Goal: Navigation & Orientation: Find specific page/section

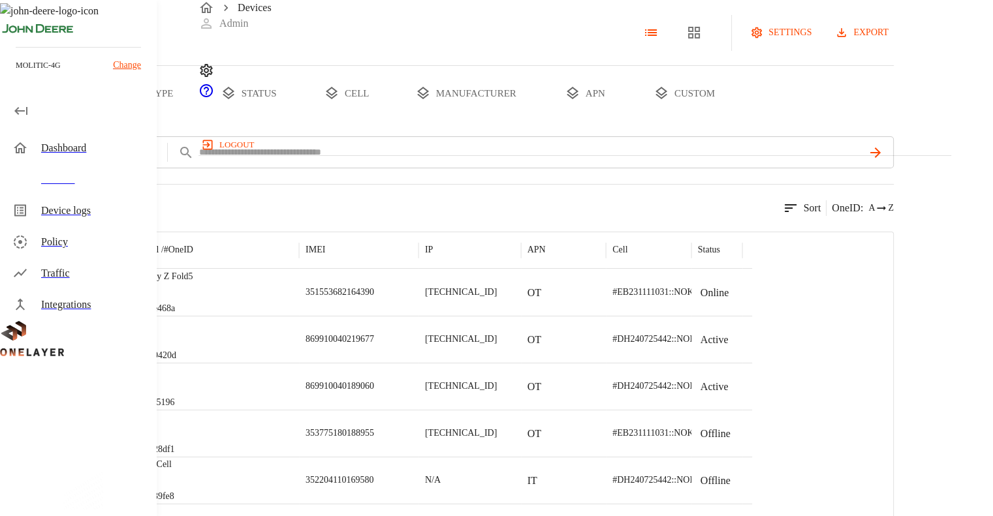
click at [89, 168] on button "add filter" at bounding box center [44, 152] width 89 height 32
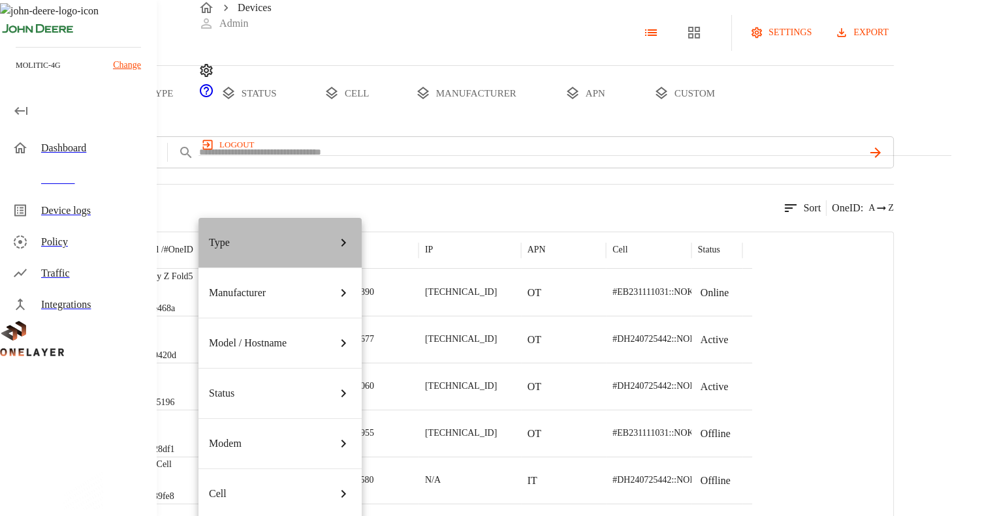
click at [288, 242] on li "Type" at bounding box center [279, 243] width 163 height 50
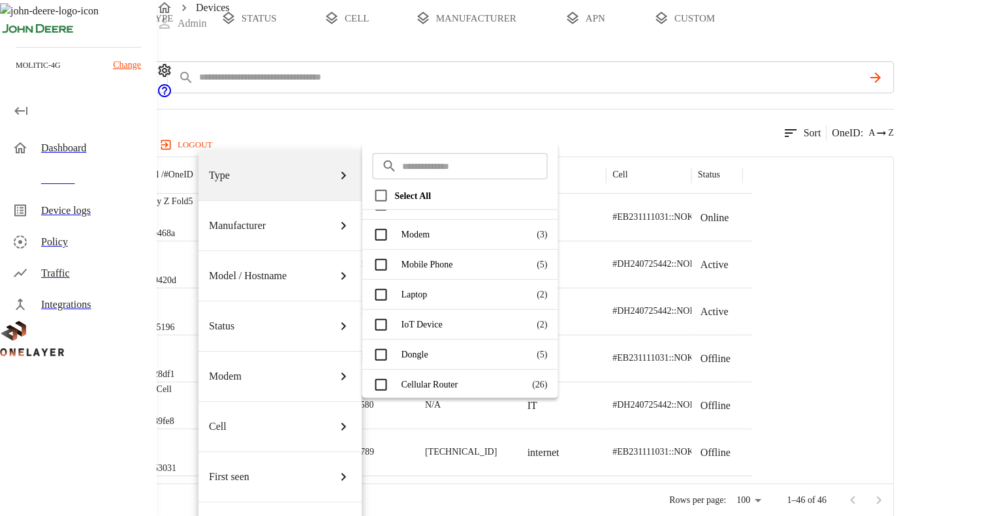
scroll to position [80, 0]
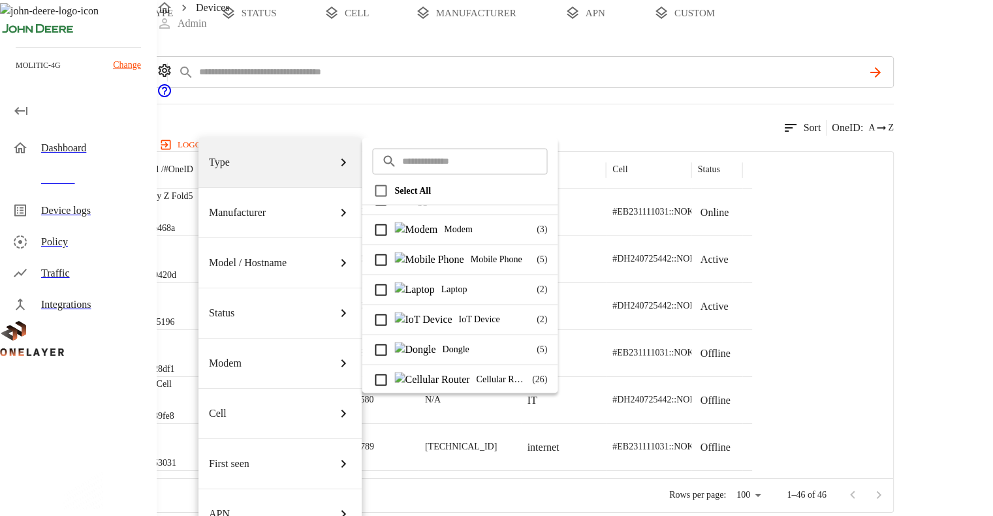
click at [291, 35] on div at bounding box center [496, 258] width 993 height 516
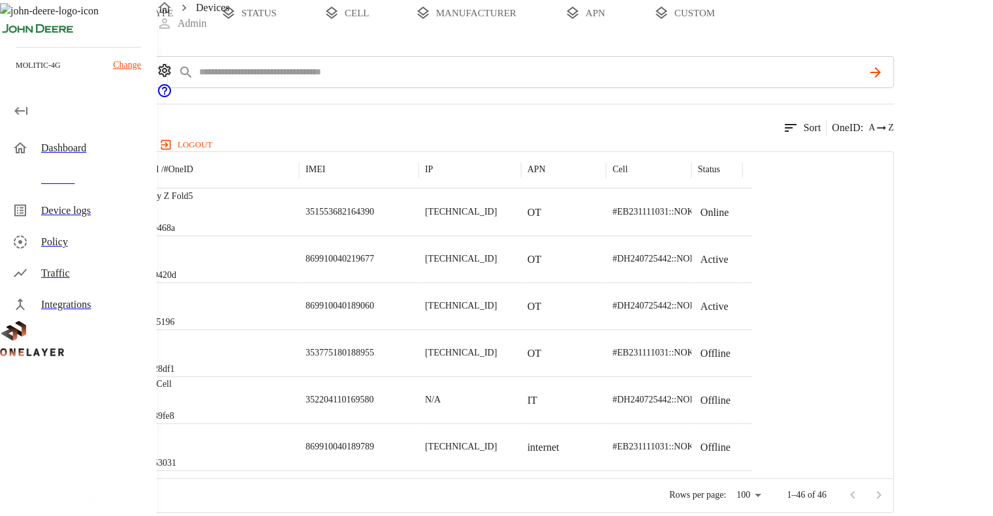
click at [136, 64] on p "Change" at bounding box center [127, 65] width 28 height 14
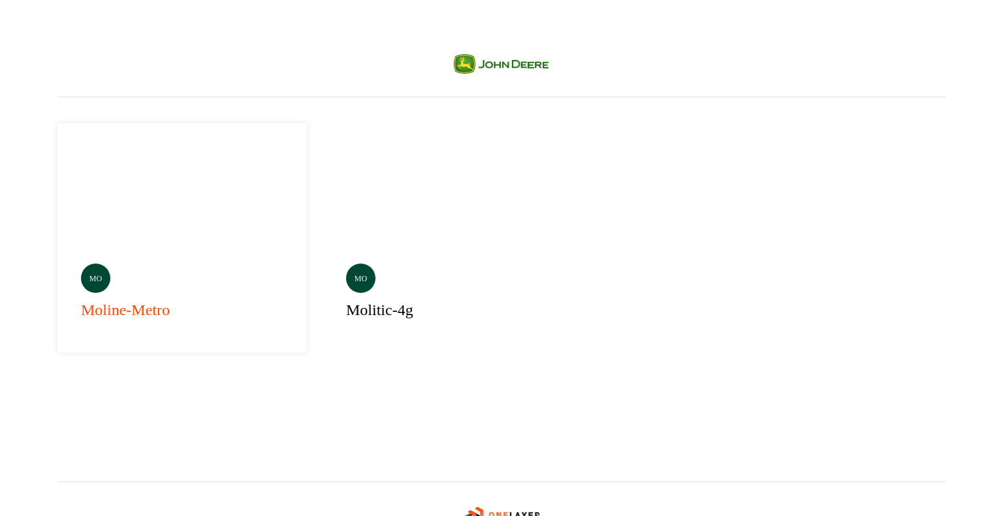
click at [195, 205] on div "mo moline-metro" at bounding box center [181, 238] width 249 height 230
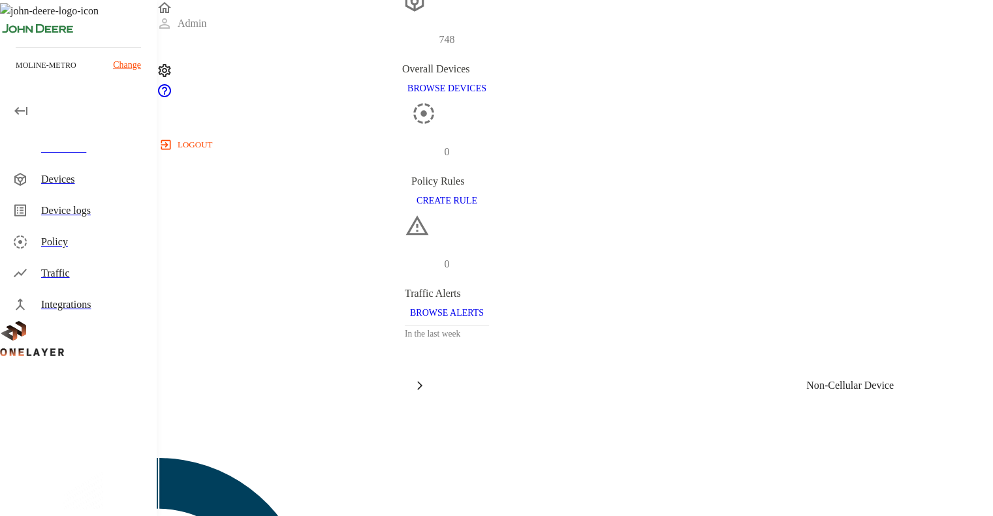
scroll to position [99, 0]
click at [841, 412] on p "View Non-Cellular Device (305)" at bounding box center [447, 420] width 894 height 16
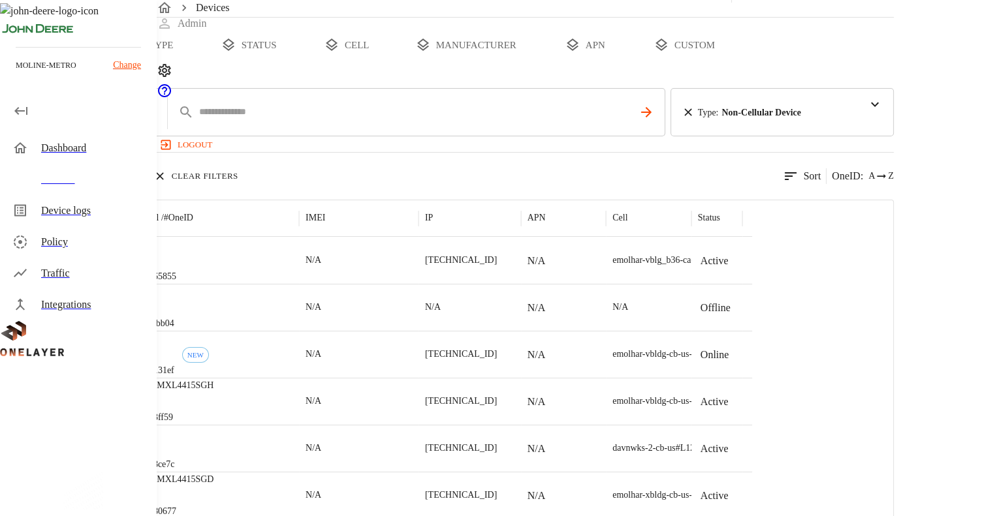
scroll to position [50, 0]
click at [129, 330] on div at bounding box center [87, 306] width 82 height 47
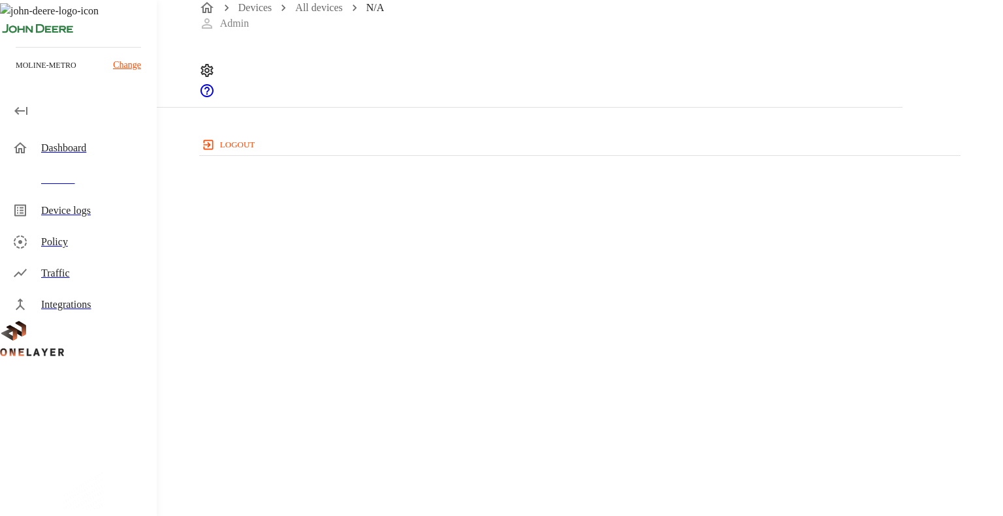
click at [217, 110] on div "N/A N/A #02efbb04 Parent CPE: None Device Type: Non-Cellular Device Manufacture…" at bounding box center [451, 370] width 902 height 741
click at [104, 195] on div "Device logs" at bounding box center [79, 210] width 155 height 31
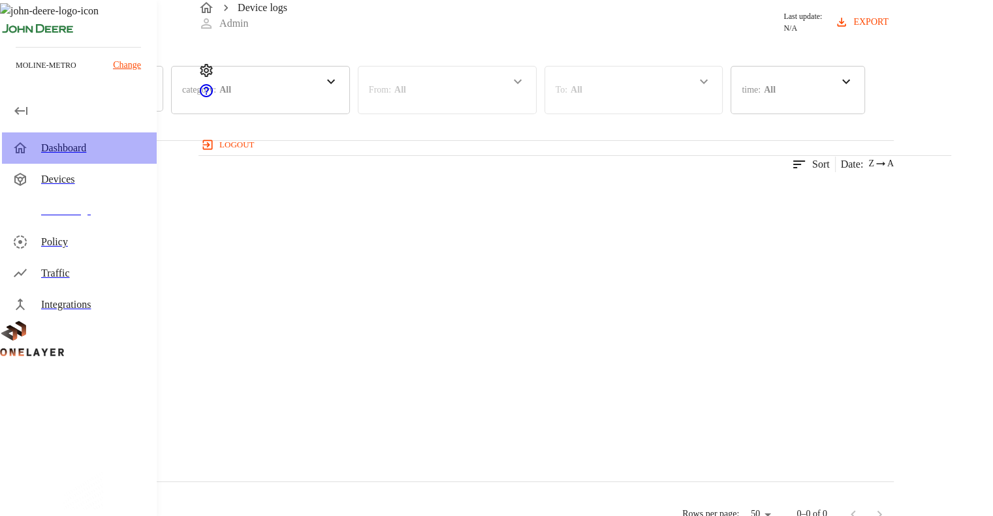
click at [105, 162] on div "Dashboard" at bounding box center [79, 148] width 155 height 31
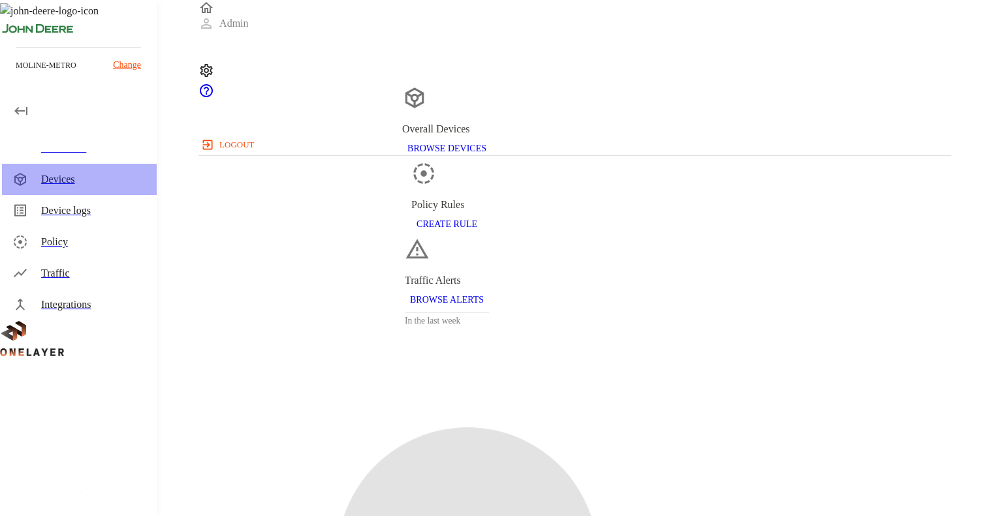
click at [105, 172] on div "Devices" at bounding box center [93, 180] width 105 height 16
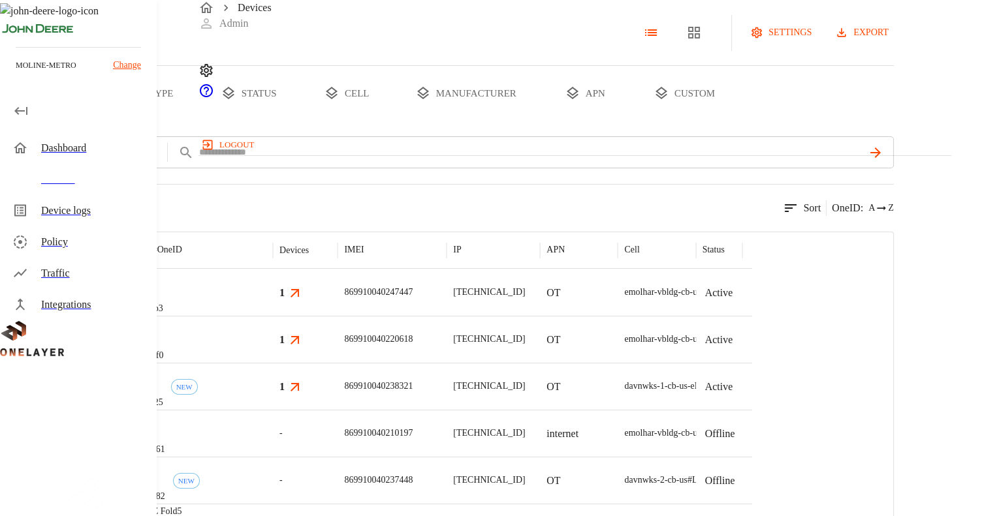
click at [273, 316] on div "eCell #002c2fb3" at bounding box center [194, 292] width 155 height 47
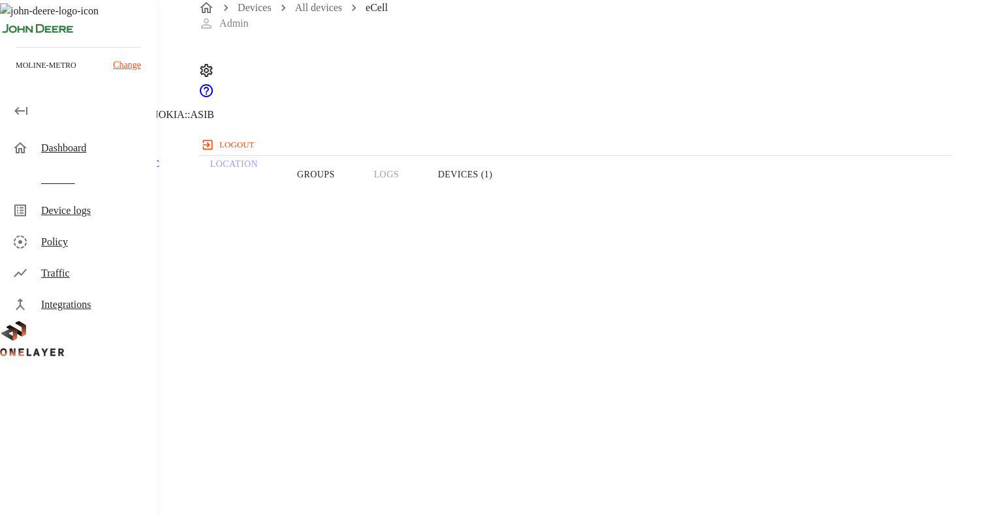
click at [171, 170] on p "Traffic" at bounding box center [140, 165] width 62 height 12
click at [16, 74] on icon at bounding box center [8, 67] width 16 height 16
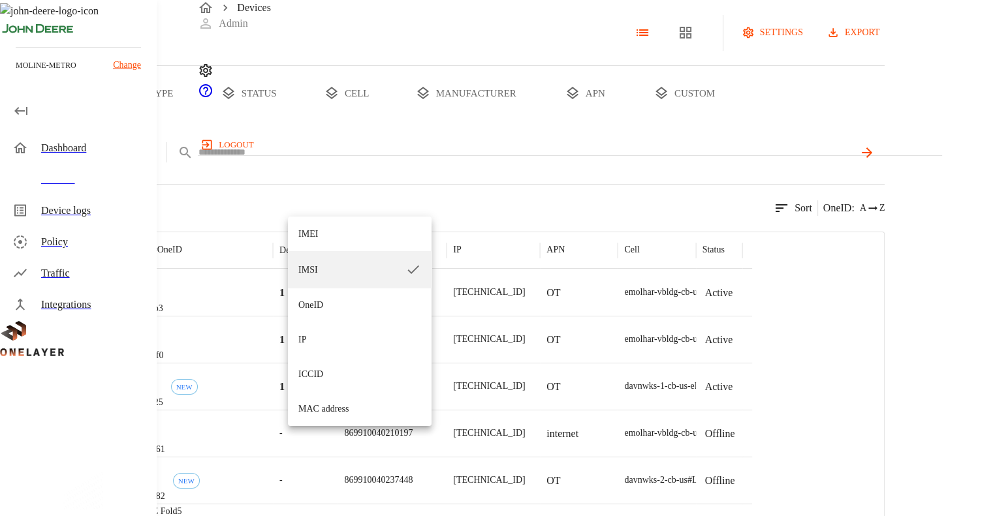
click at [335, 196] on body "Devices Admin logout moline-metro Change Dashboard Devices Device logs Policy T…" at bounding box center [496, 296] width 993 height 593
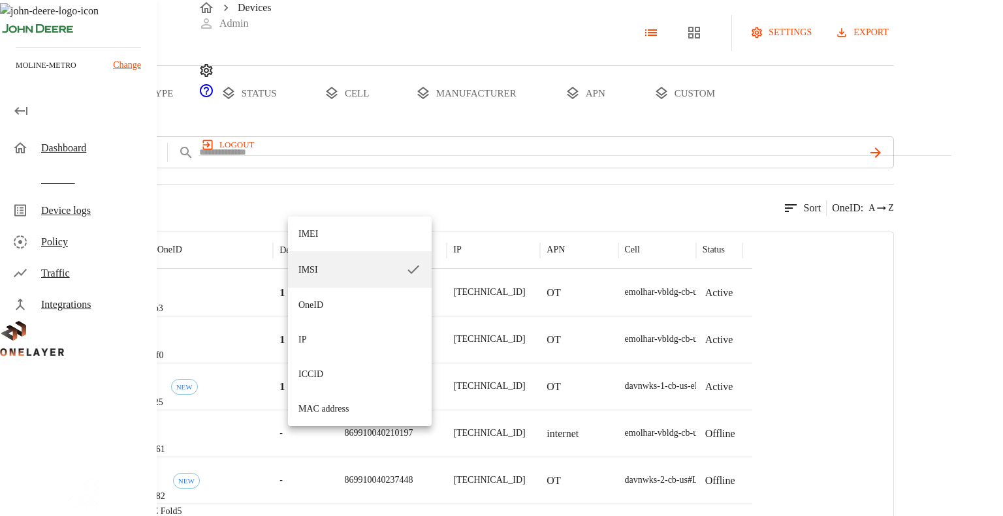
click at [484, 94] on div at bounding box center [501, 258] width 1003 height 516
